Goal: Task Accomplishment & Management: Use online tool/utility

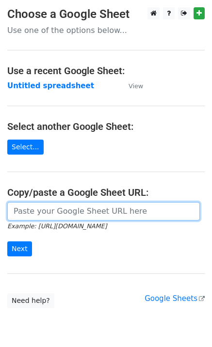
click at [34, 215] on input "url" at bounding box center [103, 211] width 193 height 18
paste input "[URL][DOMAIN_NAME]"
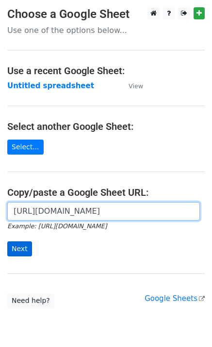
type input "https://docs.google.com/spreadsheets/d/1tJHxDyVVpn0lU6chuUdjPRI2a_HdaW9S4PNirDA…"
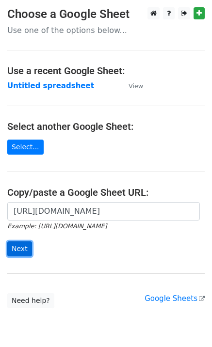
scroll to position [0, 0]
click at [17, 252] on input "Next" at bounding box center [19, 249] width 25 height 15
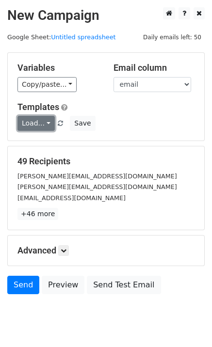
drag, startPoint x: 31, startPoint y: 121, endPoint x: 34, endPoint y: 126, distance: 5.7
click at [32, 121] on link "Load..." at bounding box center [35, 123] width 37 height 15
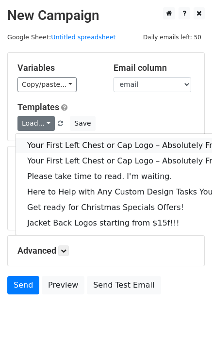
click at [44, 146] on link "Your First Left Chest or Cap Logo – Absolutely Free" at bounding box center [131, 146] width 231 height 16
